Goal: Task Accomplishment & Management: Complete application form

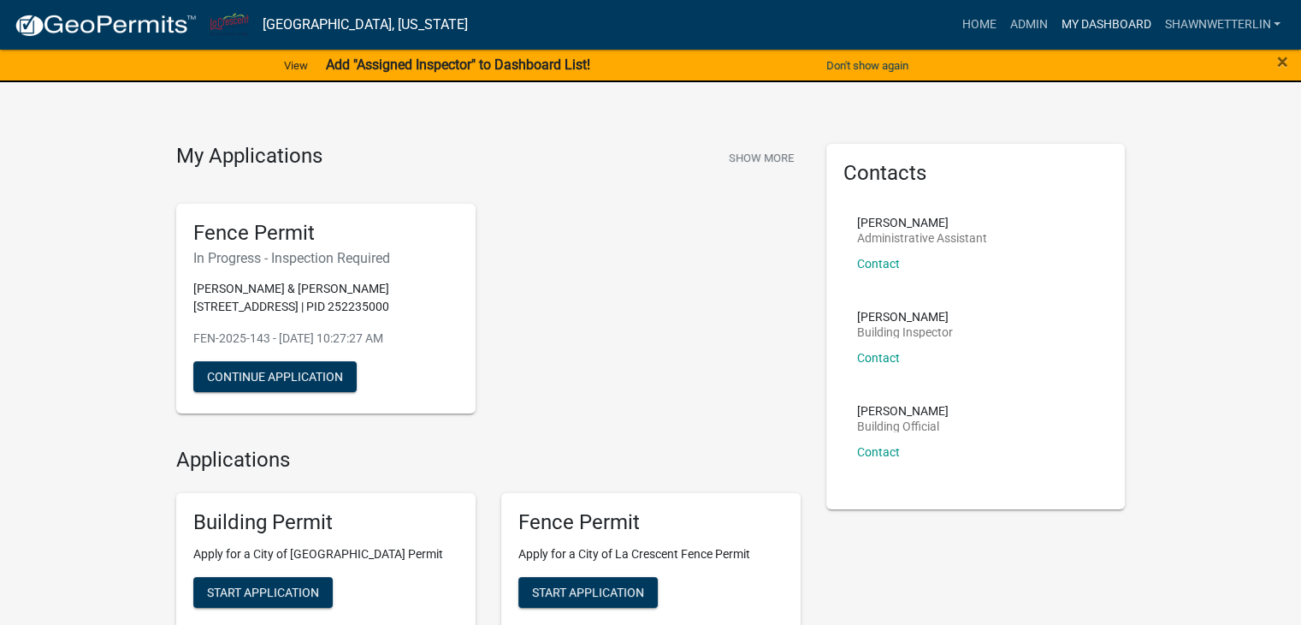
click at [1096, 25] on link "My Dashboard" at bounding box center [1106, 25] width 104 height 33
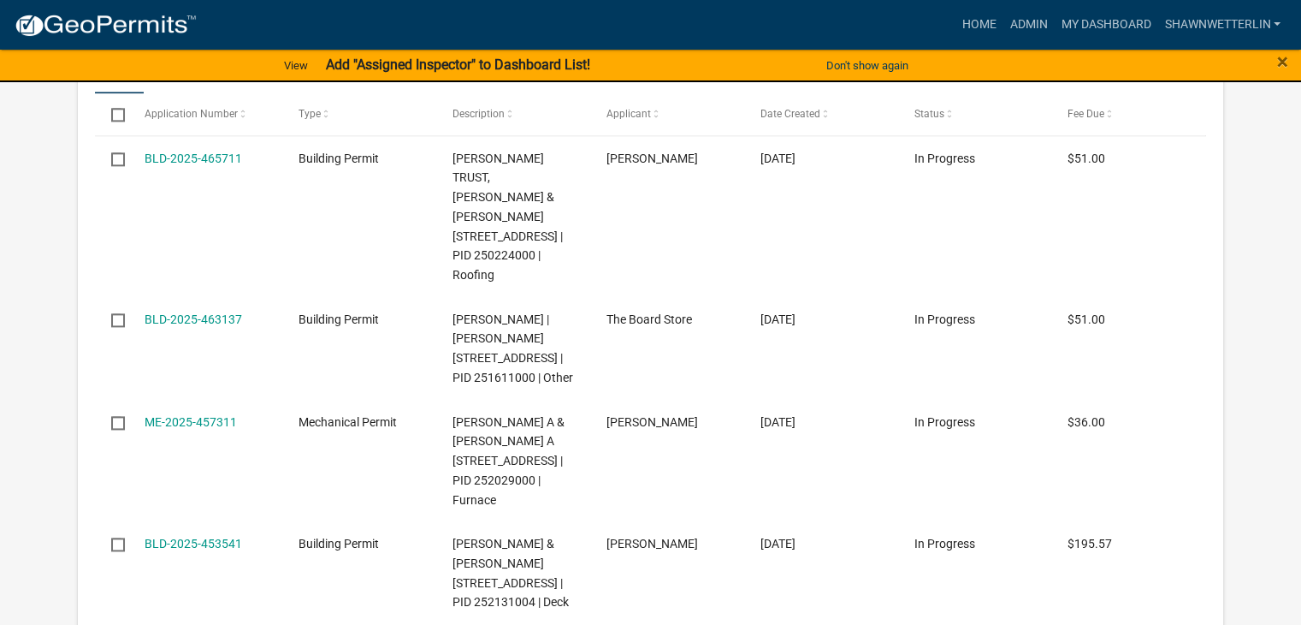
scroll to position [2290, 0]
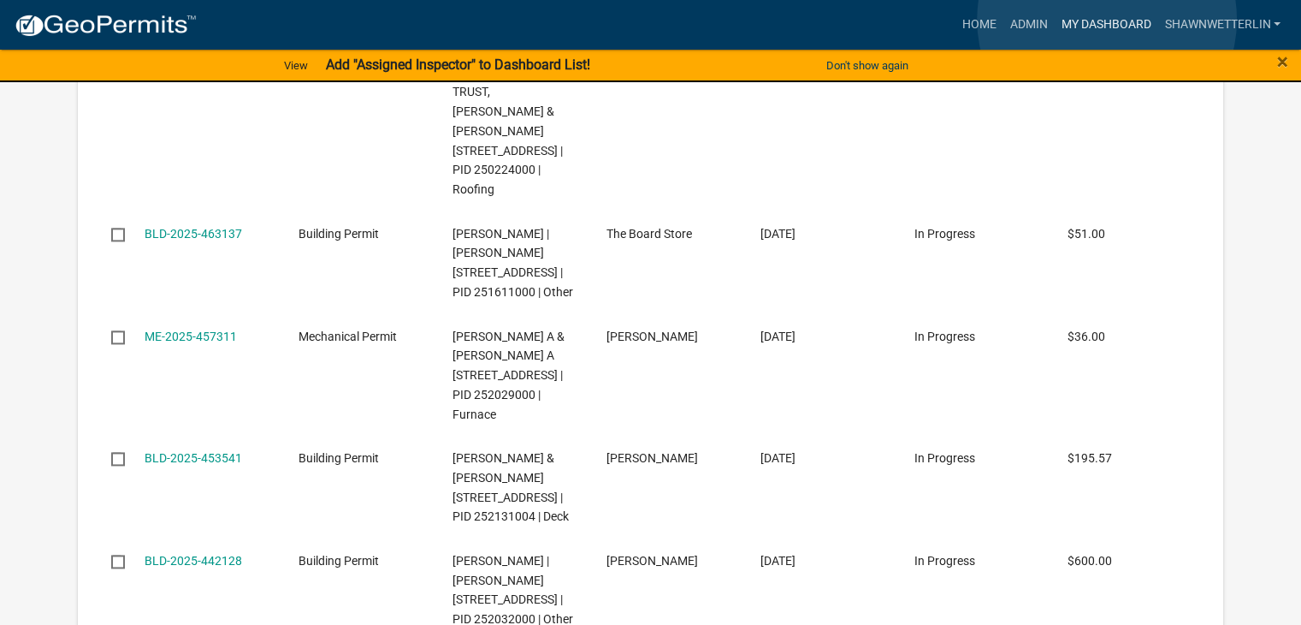
click at [1107, 21] on link "My Dashboard" at bounding box center [1106, 25] width 104 height 33
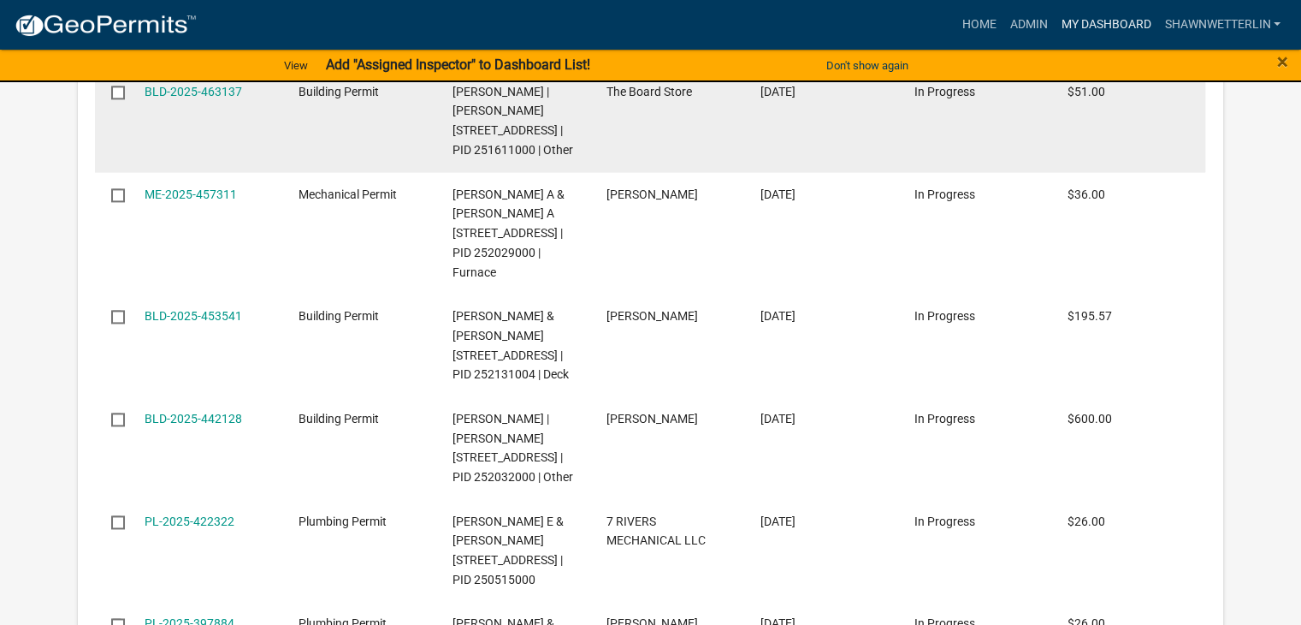
scroll to position [2461, 0]
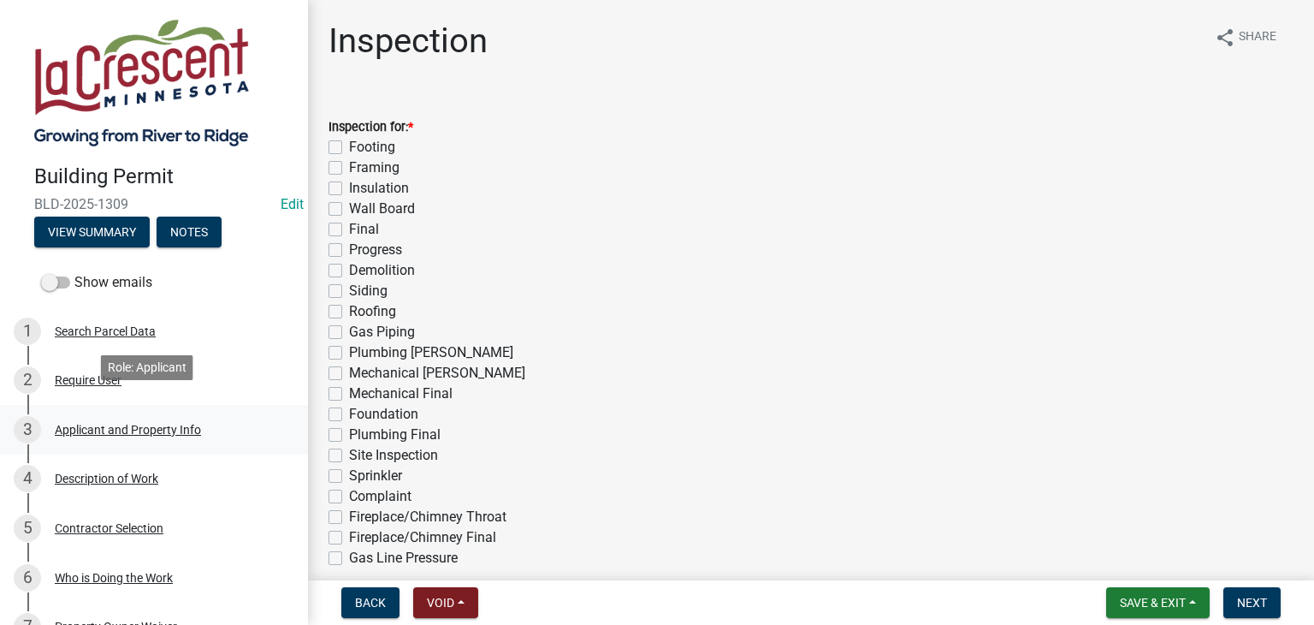
scroll to position [428, 0]
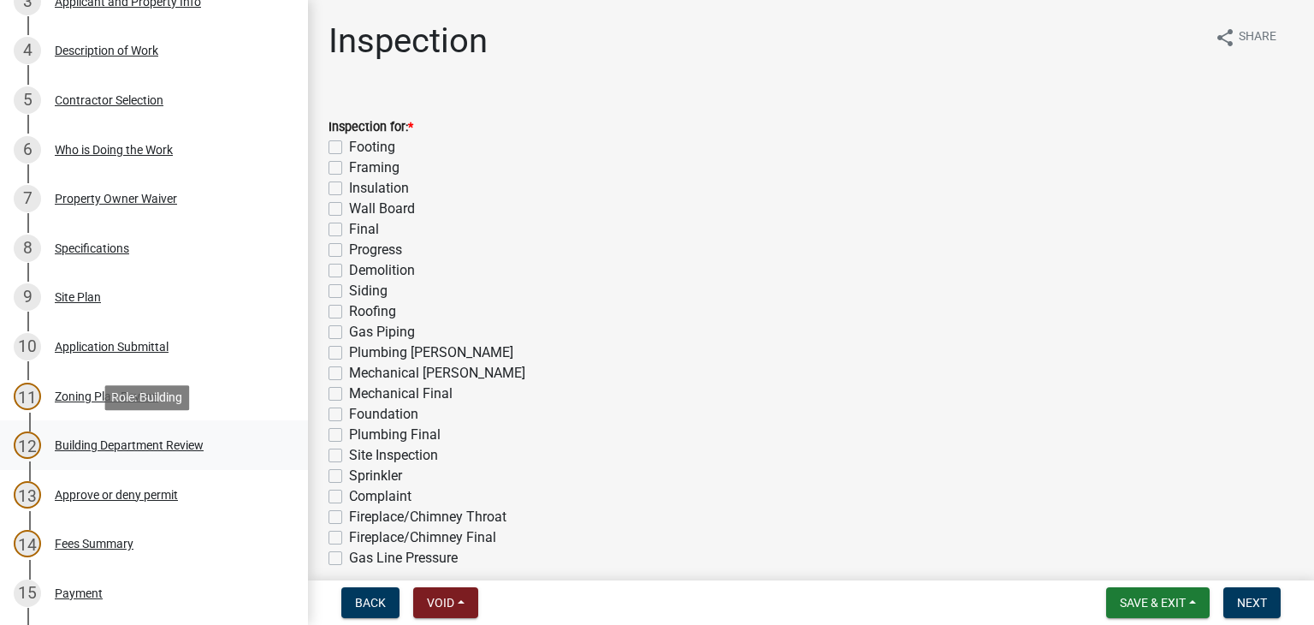
click at [125, 439] on div "Building Department Review" at bounding box center [129, 445] width 149 height 12
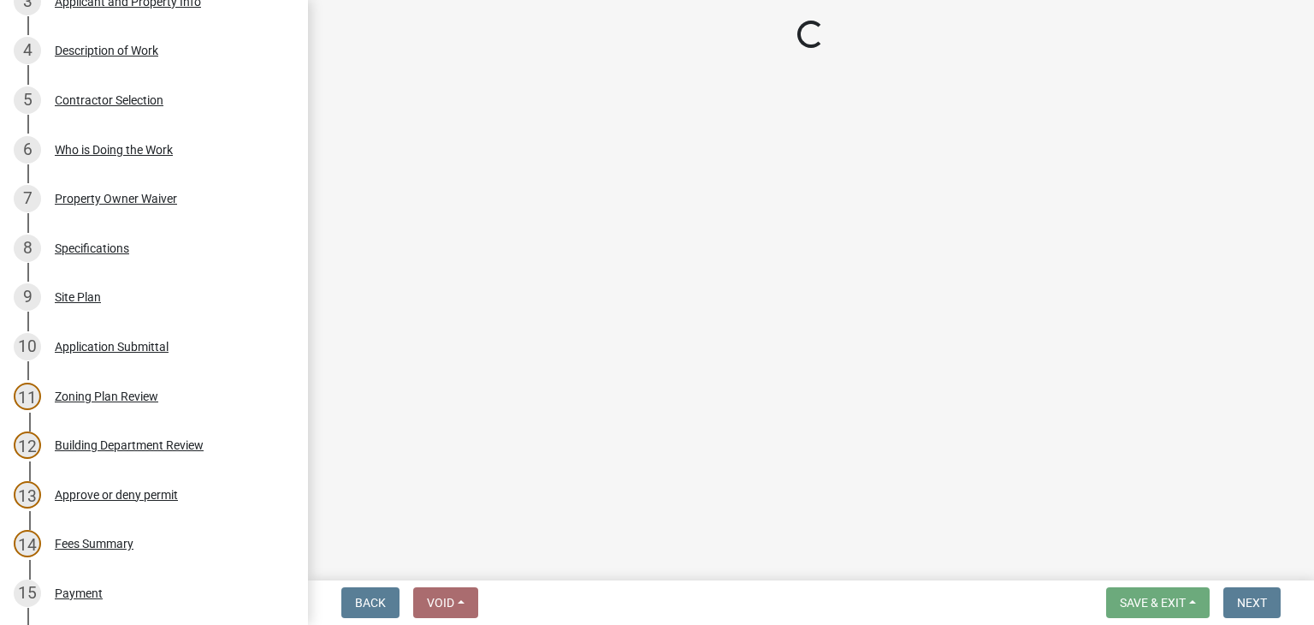
select select "87bb139e-f6c2-4dc9-9ab4-6233e73c59eb"
select select "689549b3-38a5-47de-8a89-287a50612ed0"
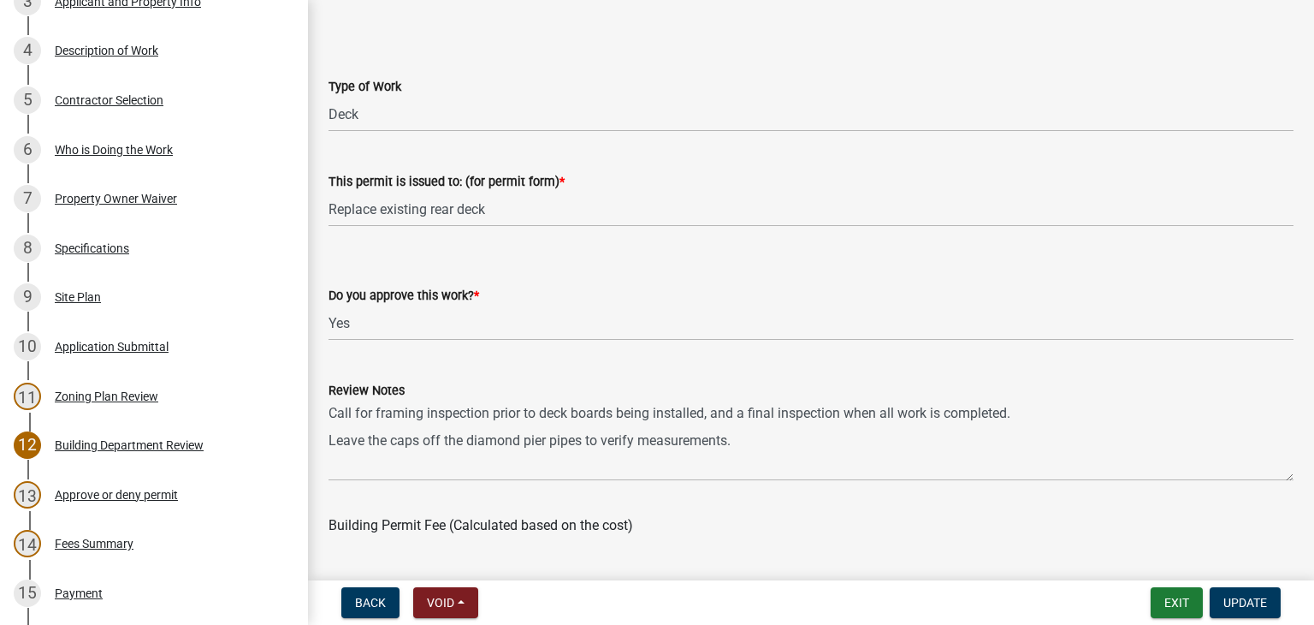
scroll to position [257, 0]
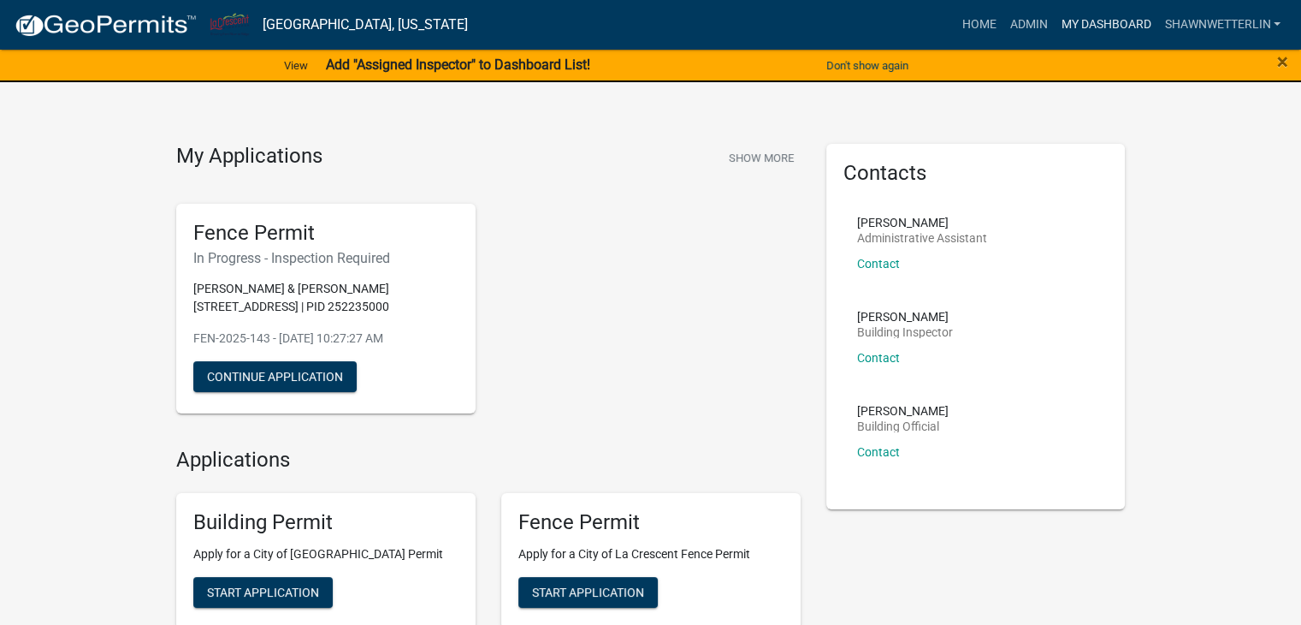
click at [1116, 22] on link "My Dashboard" at bounding box center [1106, 25] width 104 height 33
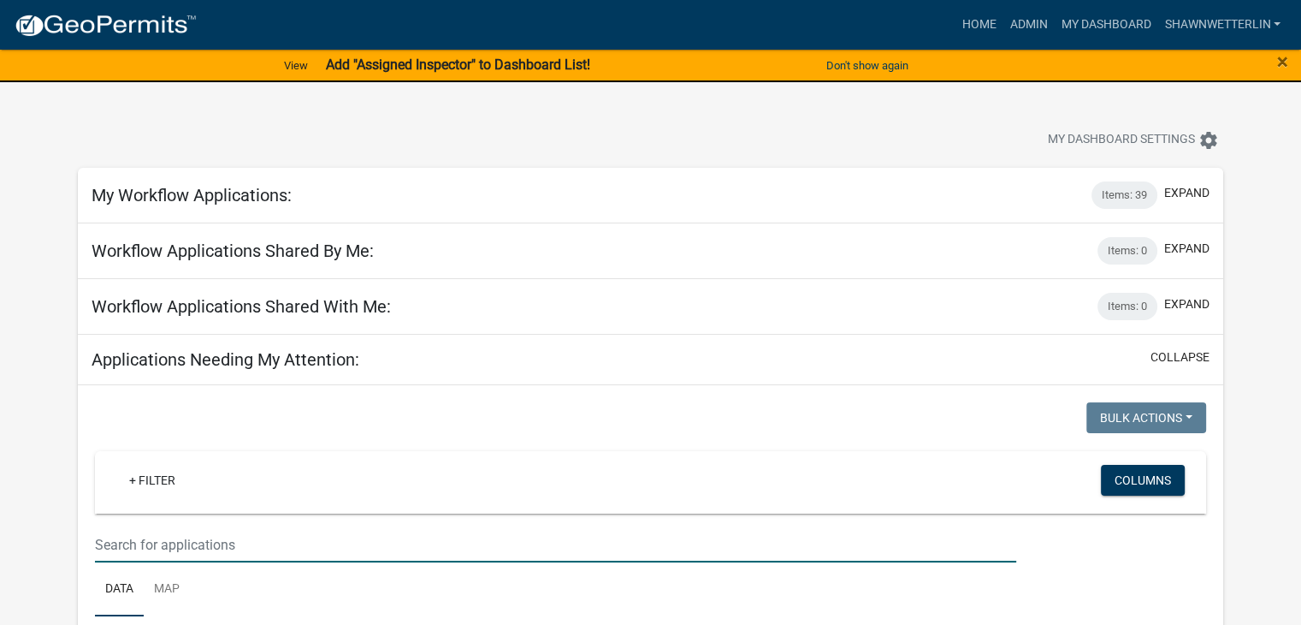
click at [207, 530] on input "text" at bounding box center [555, 544] width 921 height 35
type input "lance thill"
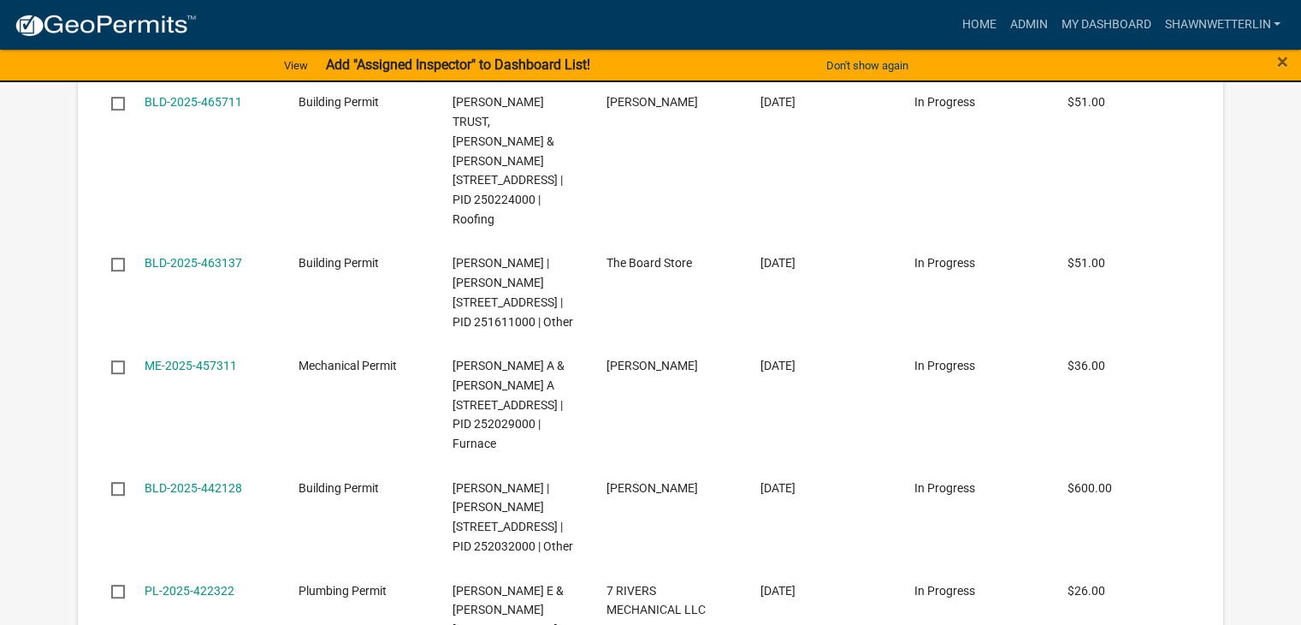
scroll to position [1027, 0]
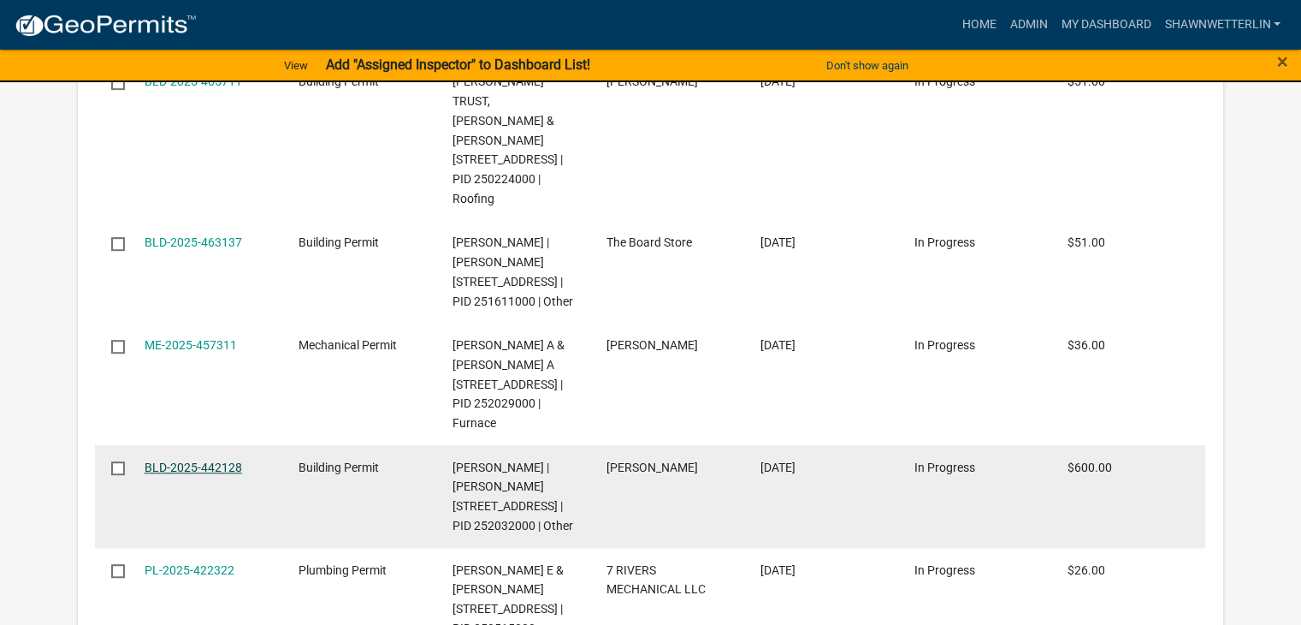
click at [208, 465] on link "BLD-2025-442128" at bounding box center [194, 467] width 98 height 14
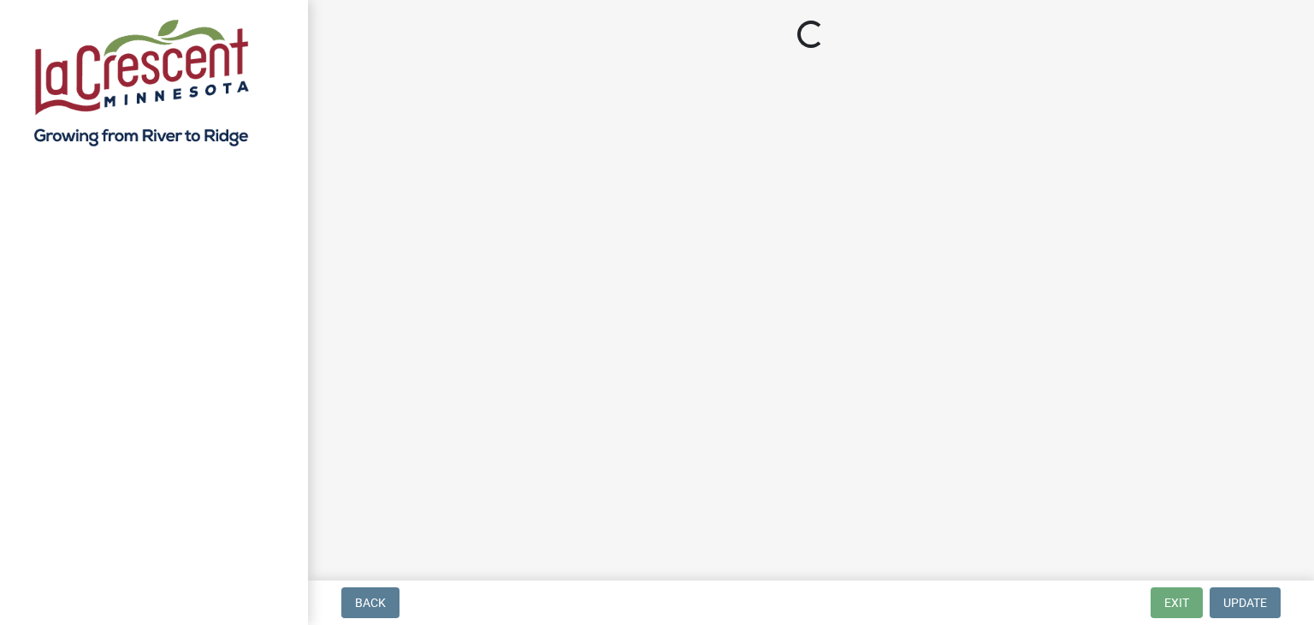
select select "3: 3"
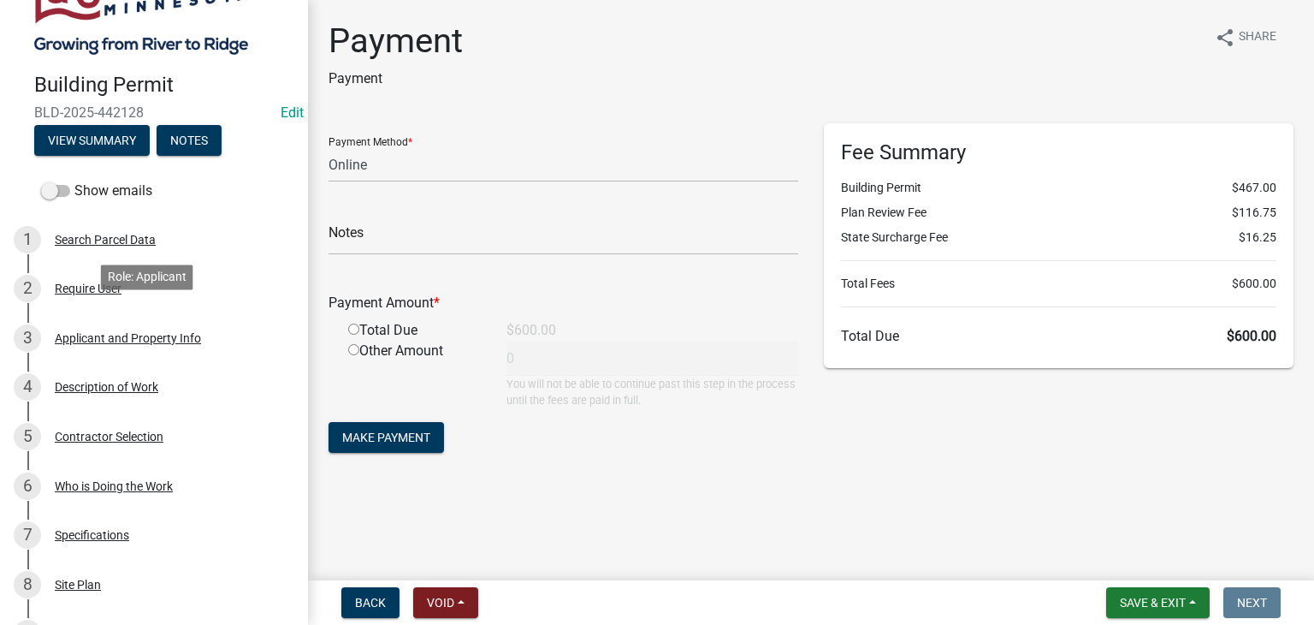
scroll to position [171, 0]
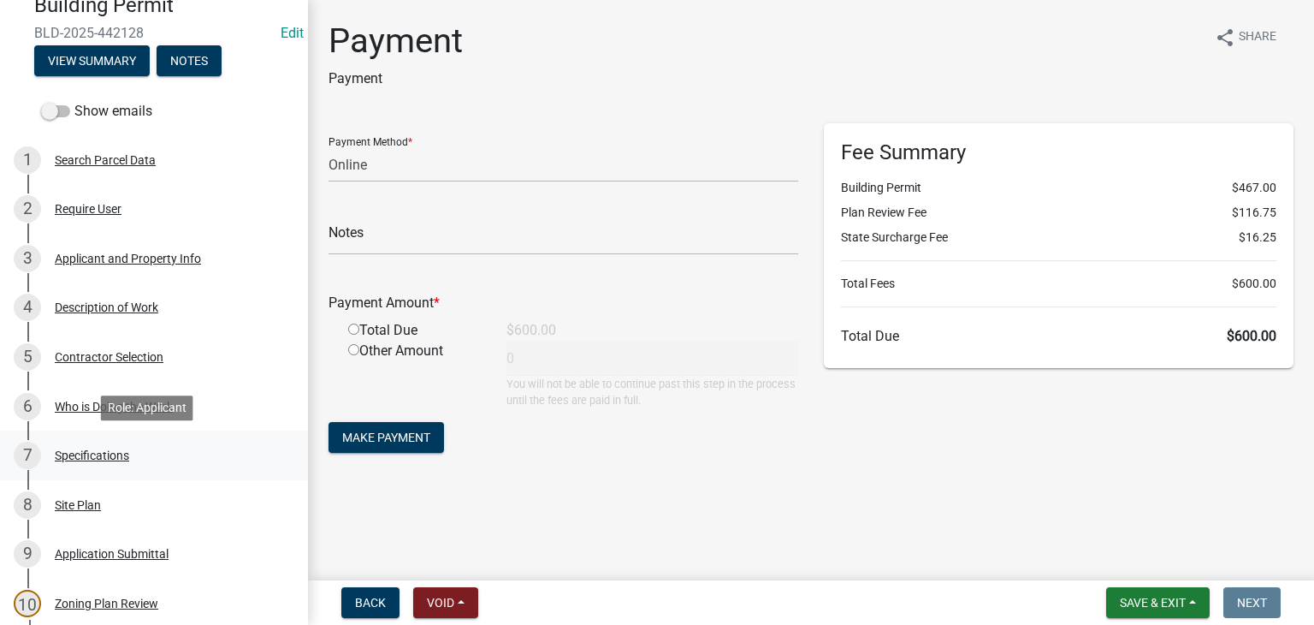
click at [98, 452] on div "Specifications" at bounding box center [92, 455] width 74 height 12
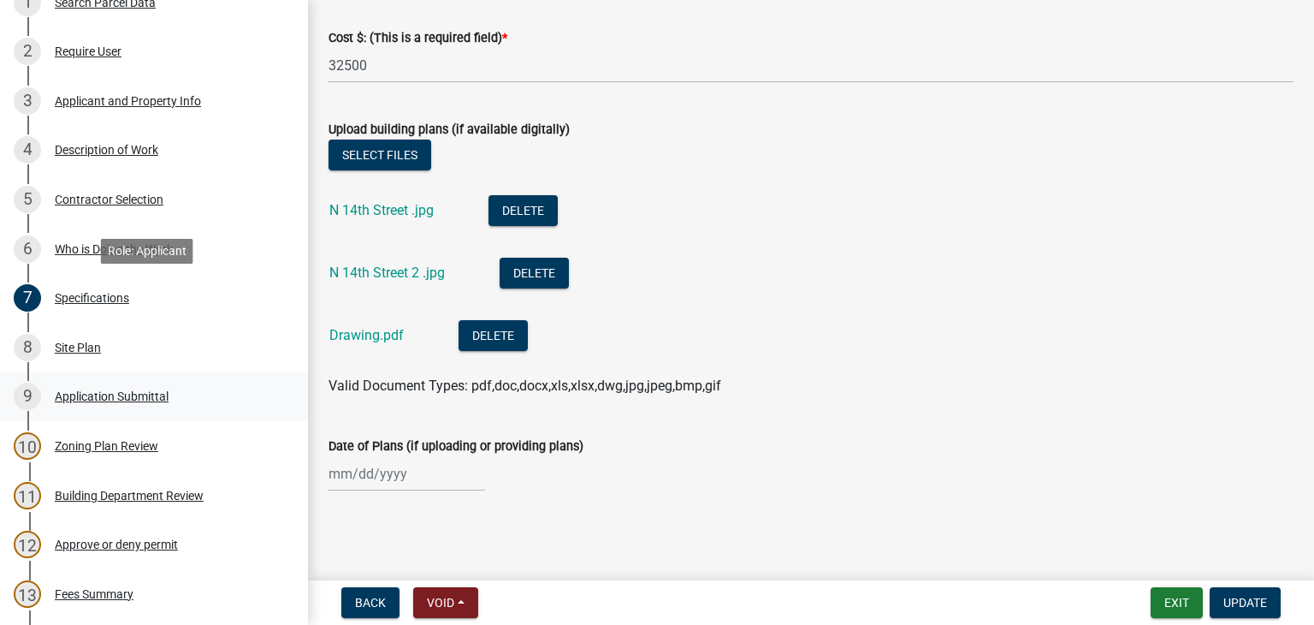
scroll to position [428, 0]
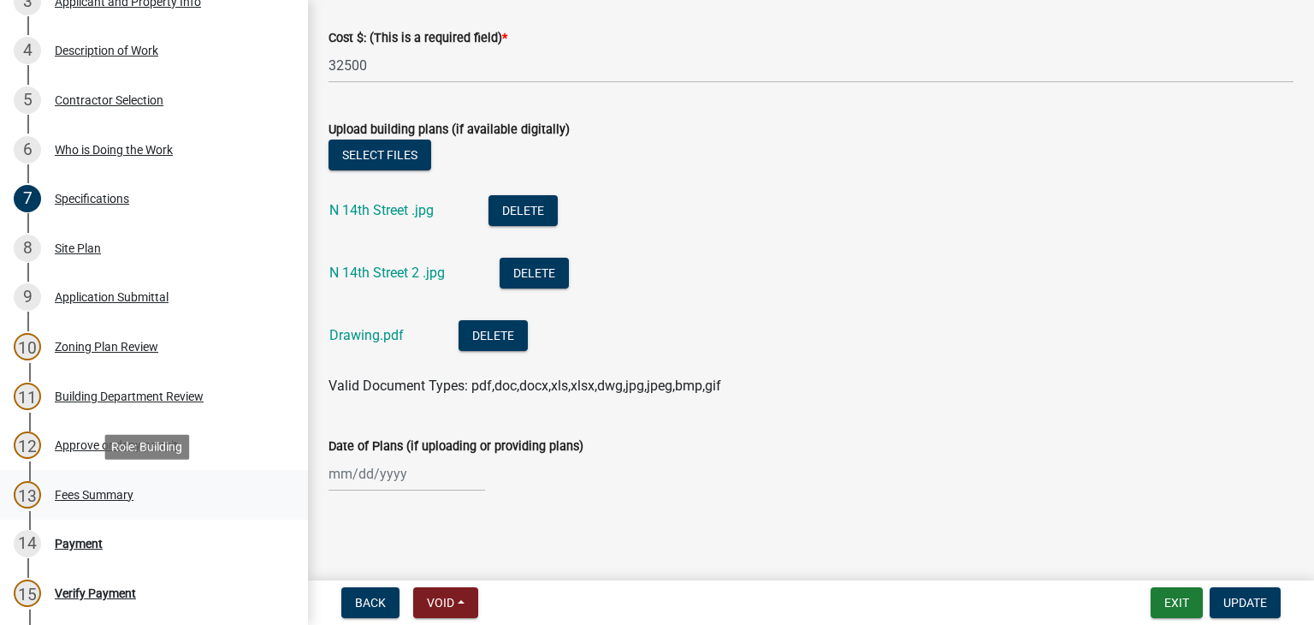
click at [113, 493] on div "Fees Summary" at bounding box center [94, 494] width 79 height 12
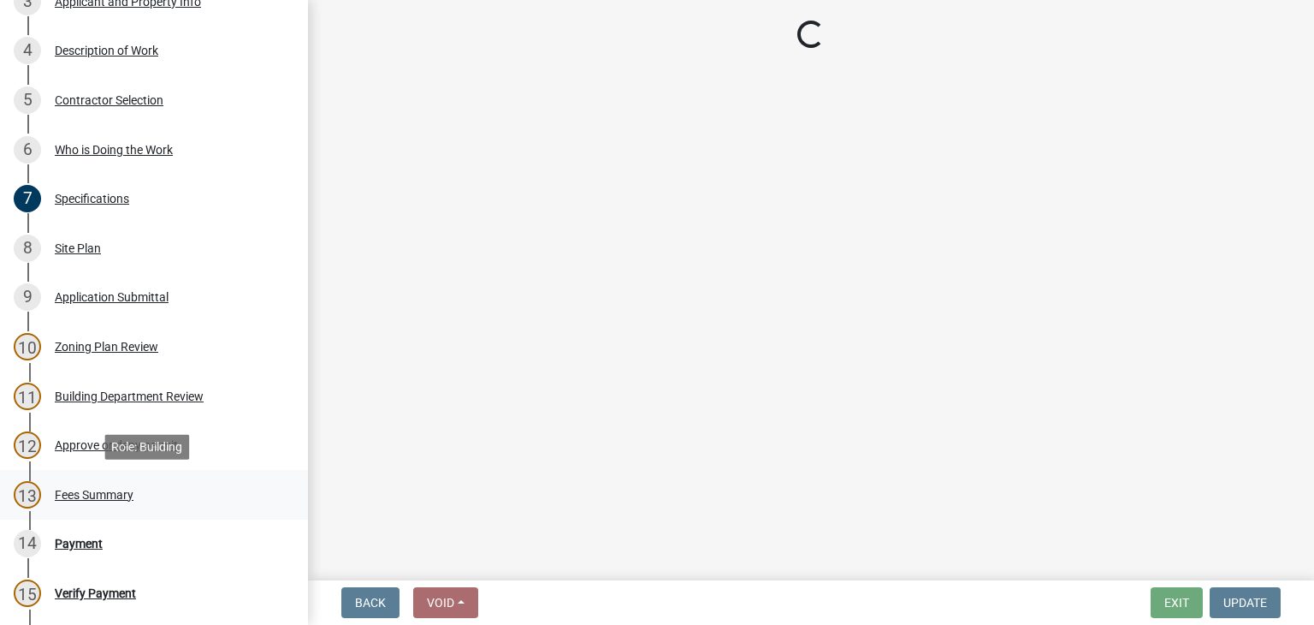
scroll to position [0, 0]
